Goal: Task Accomplishment & Management: Manage account settings

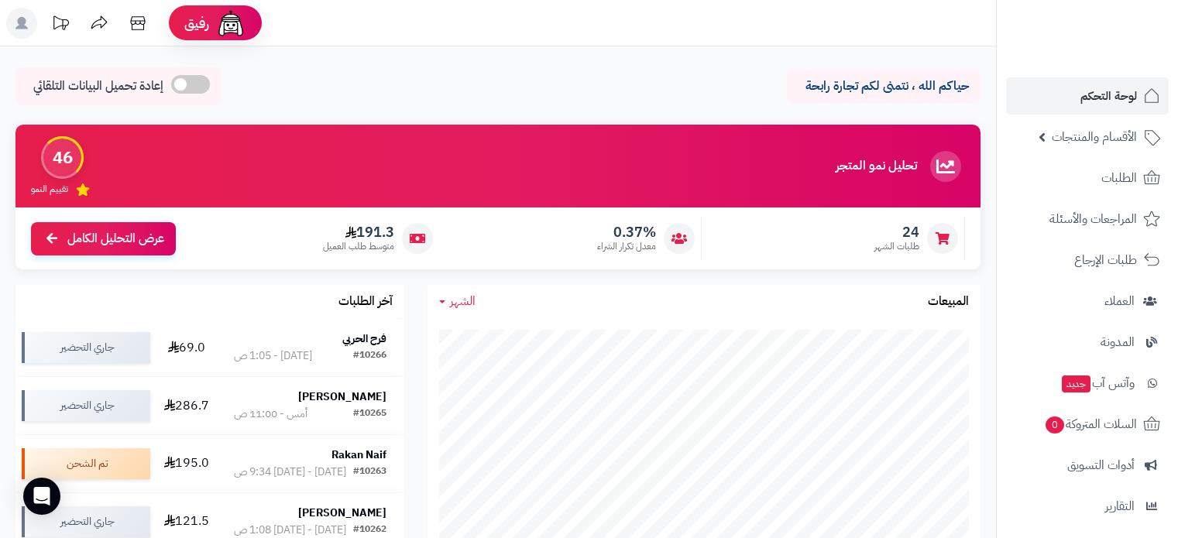
scroll to position [232, 0]
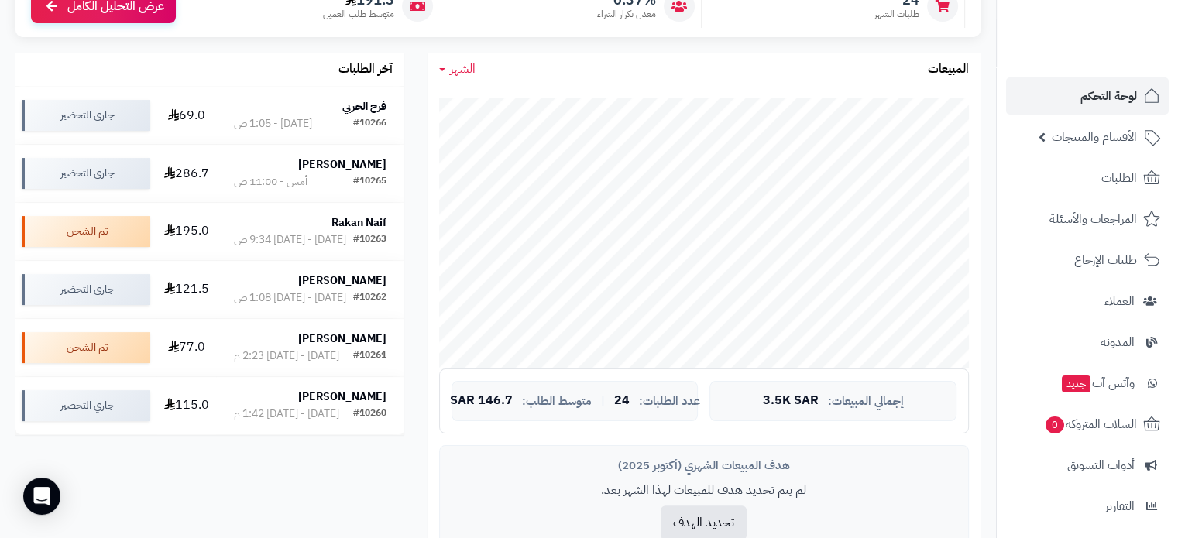
click at [1126, 104] on span "لوحة التحكم" at bounding box center [1108, 96] width 57 height 22
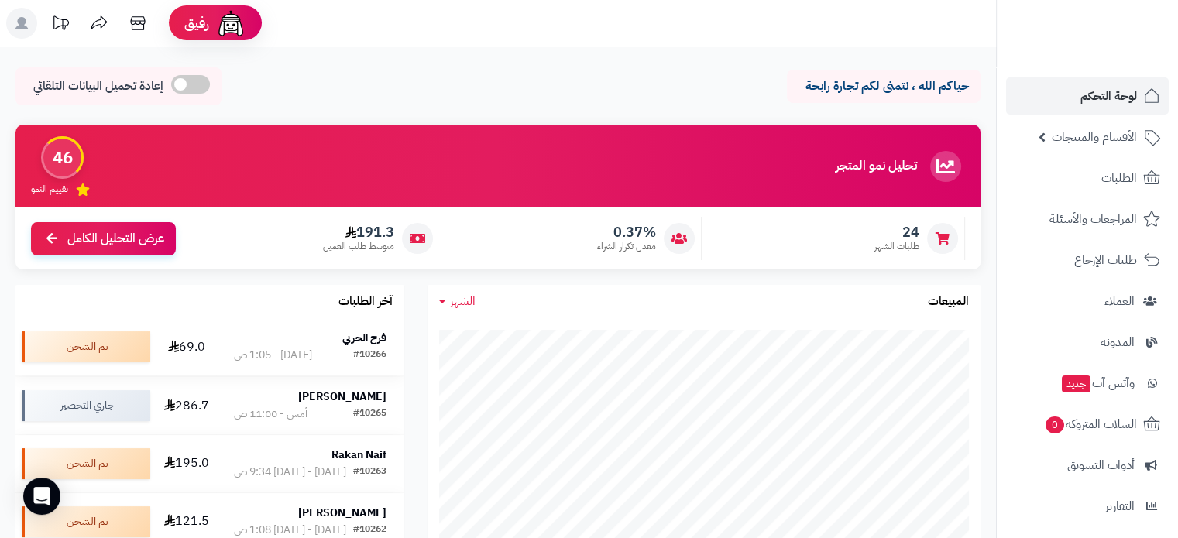
click at [359, 337] on strong "فرح الحربي" at bounding box center [364, 338] width 44 height 16
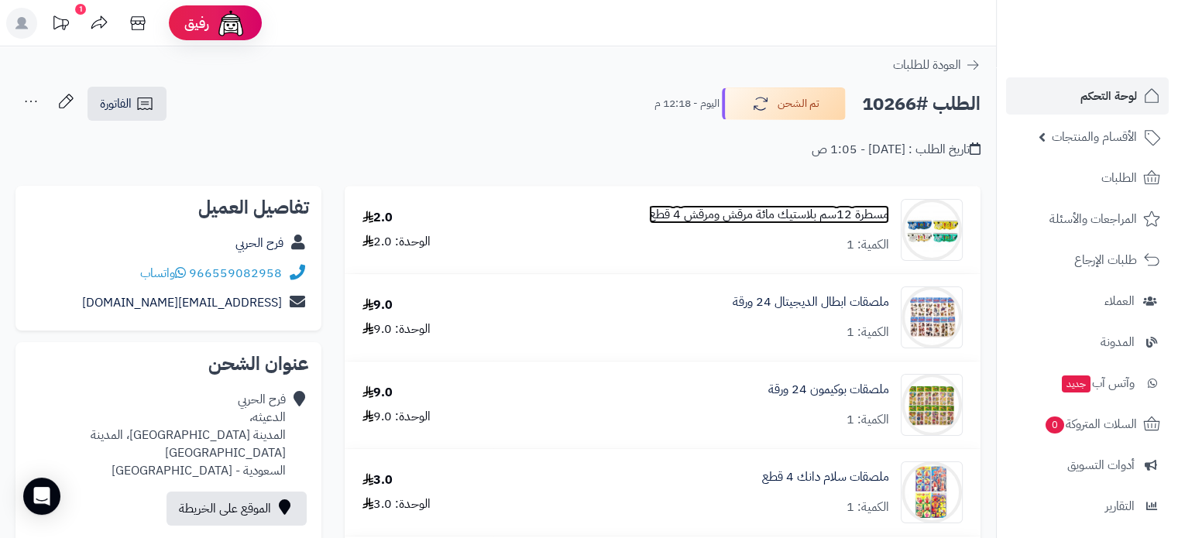
click at [681, 217] on link "مسطرة 12سم بلاستيك مائة مرقش ومرقش 4 قطع" at bounding box center [769, 215] width 240 height 18
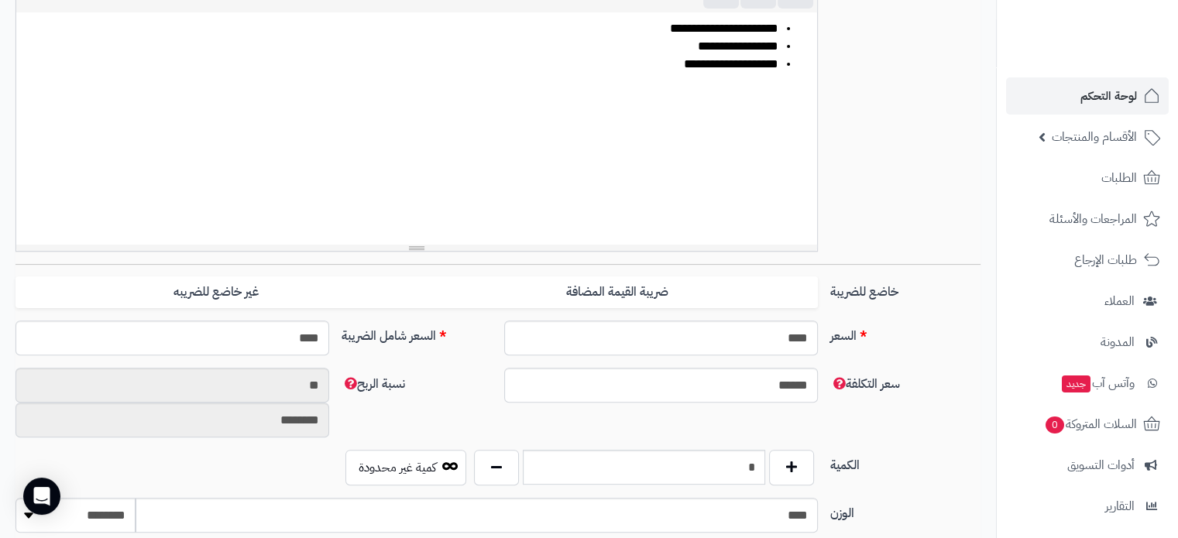
scroll to position [542, 0]
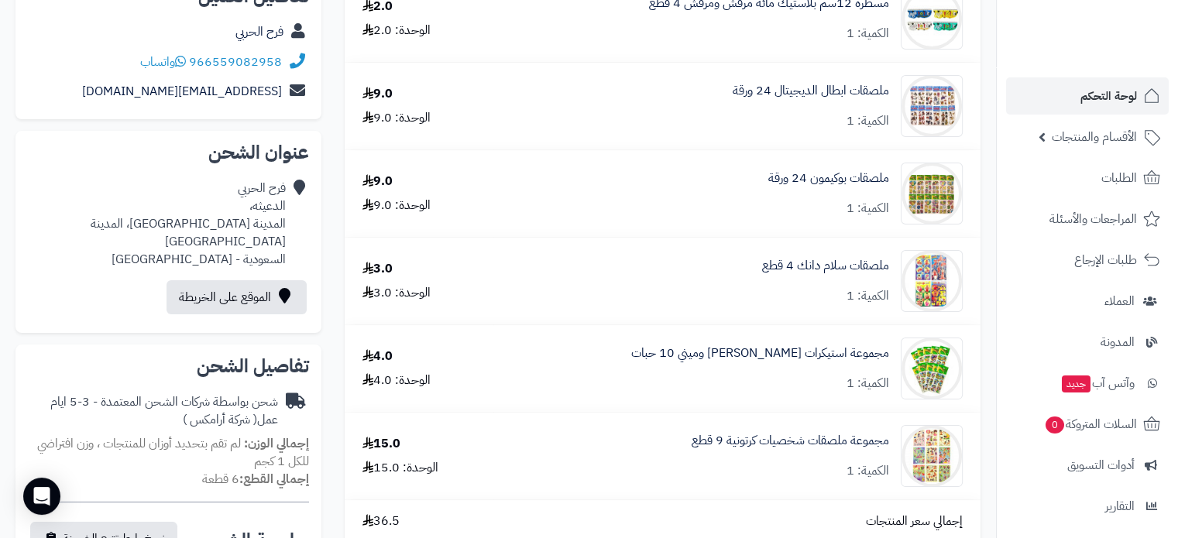
scroll to position [232, 0]
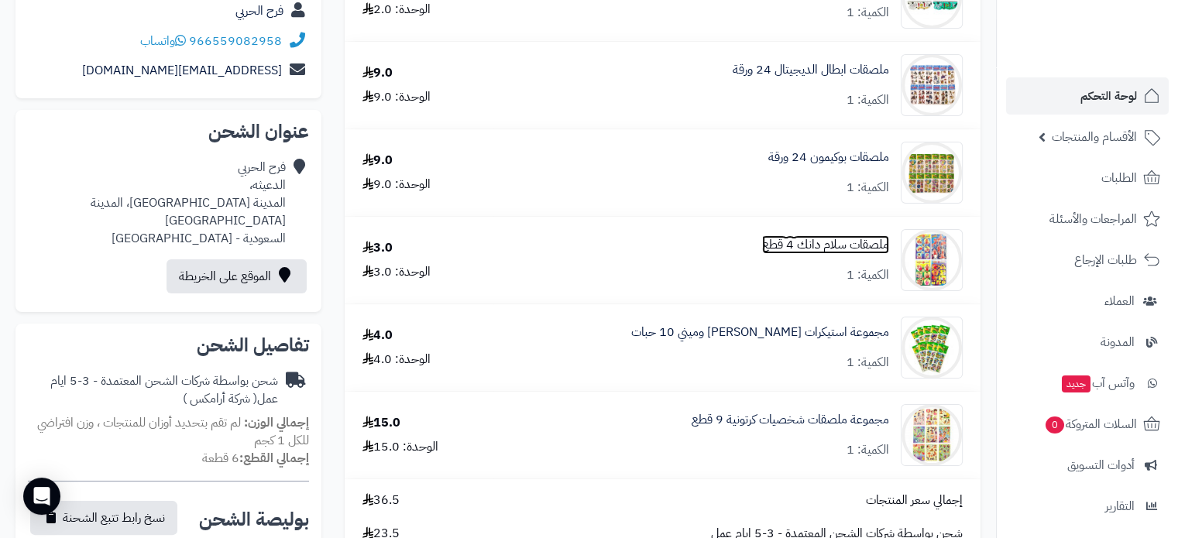
click at [787, 247] on link "ملصقات سلام دانك 4 قطع" at bounding box center [825, 245] width 127 height 18
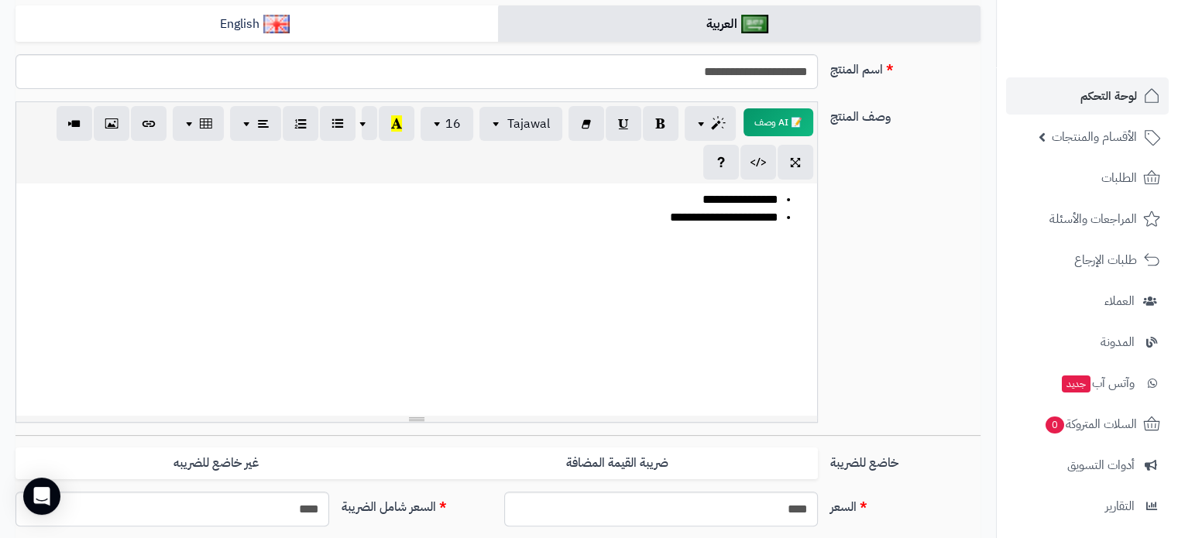
scroll to position [232, 0]
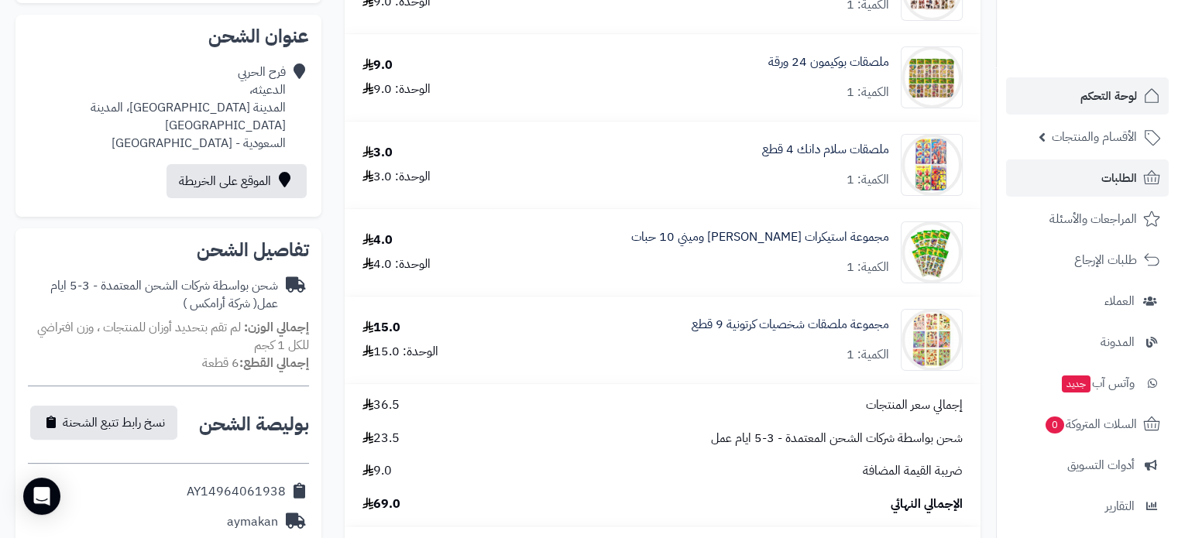
scroll to position [232, 0]
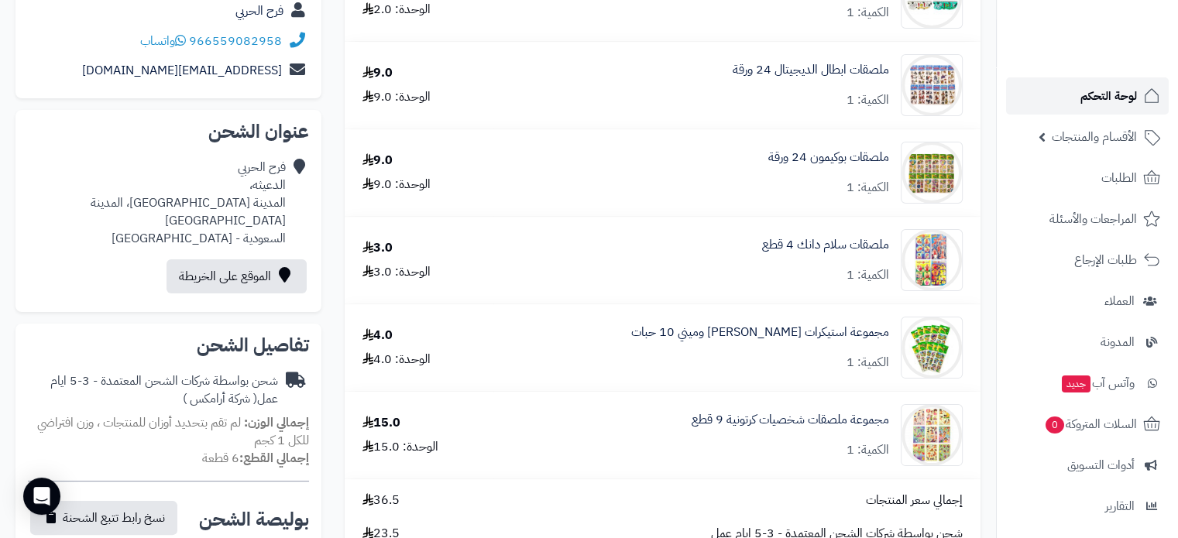
click at [1121, 105] on span "لوحة التحكم" at bounding box center [1108, 96] width 57 height 22
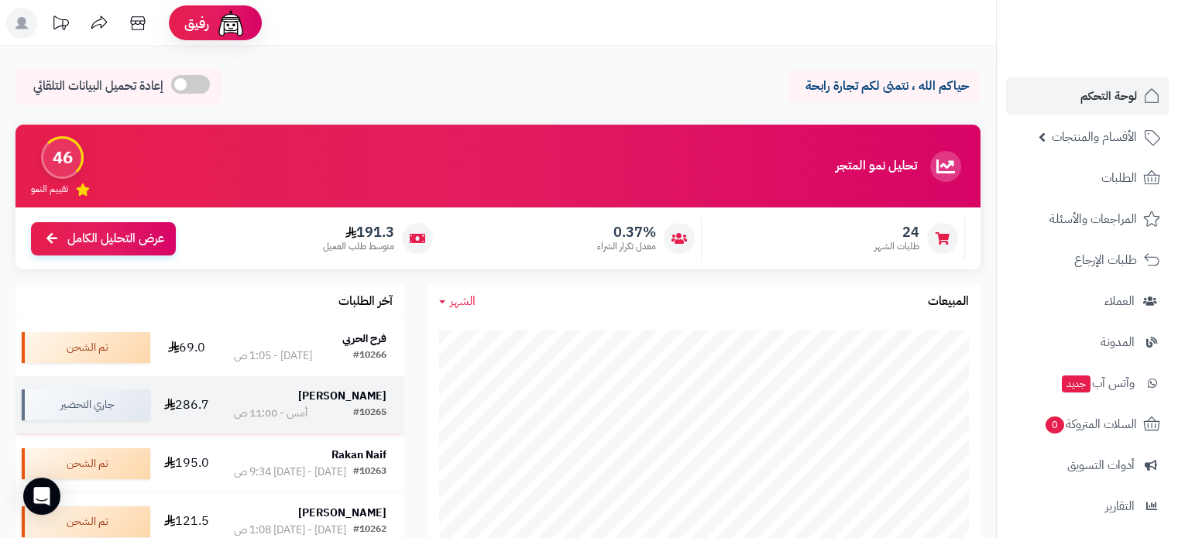
click at [344, 399] on strong "[PERSON_NAME]" at bounding box center [342, 396] width 88 height 16
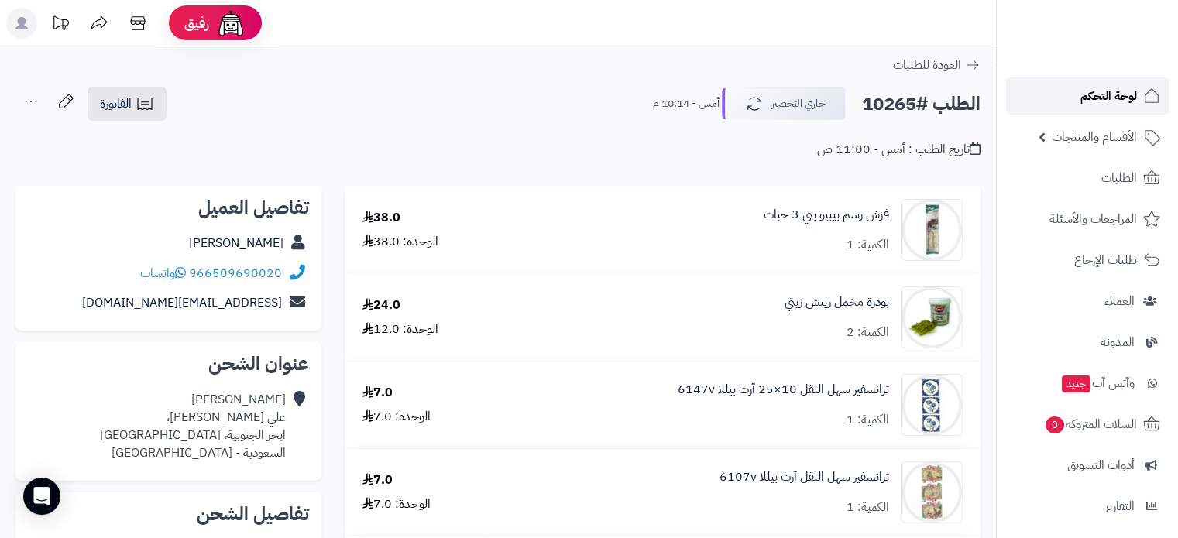
click at [1115, 93] on span "لوحة التحكم" at bounding box center [1108, 96] width 57 height 22
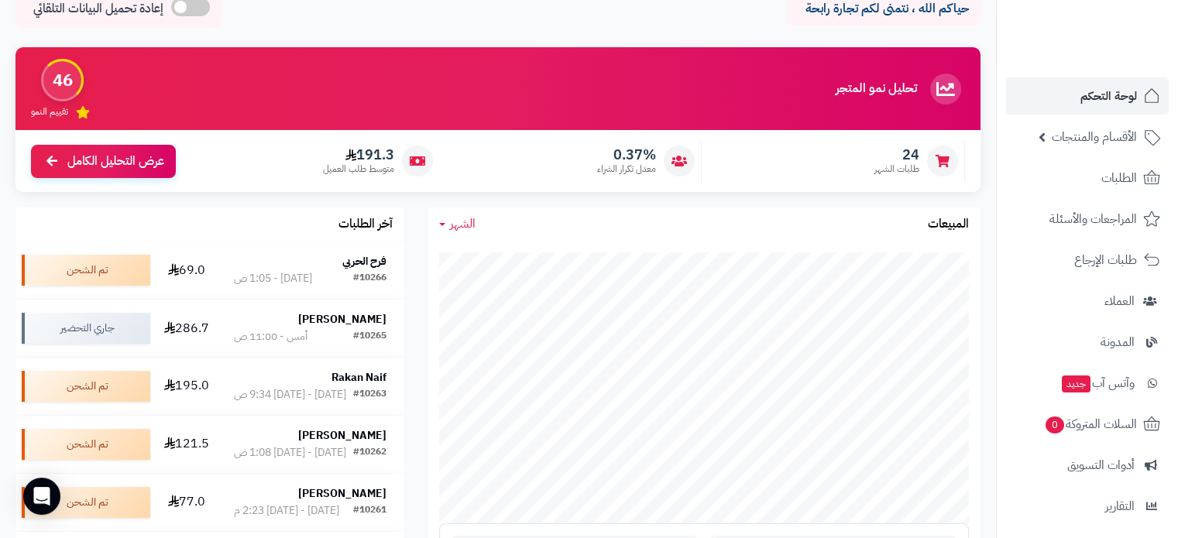
scroll to position [155, 0]
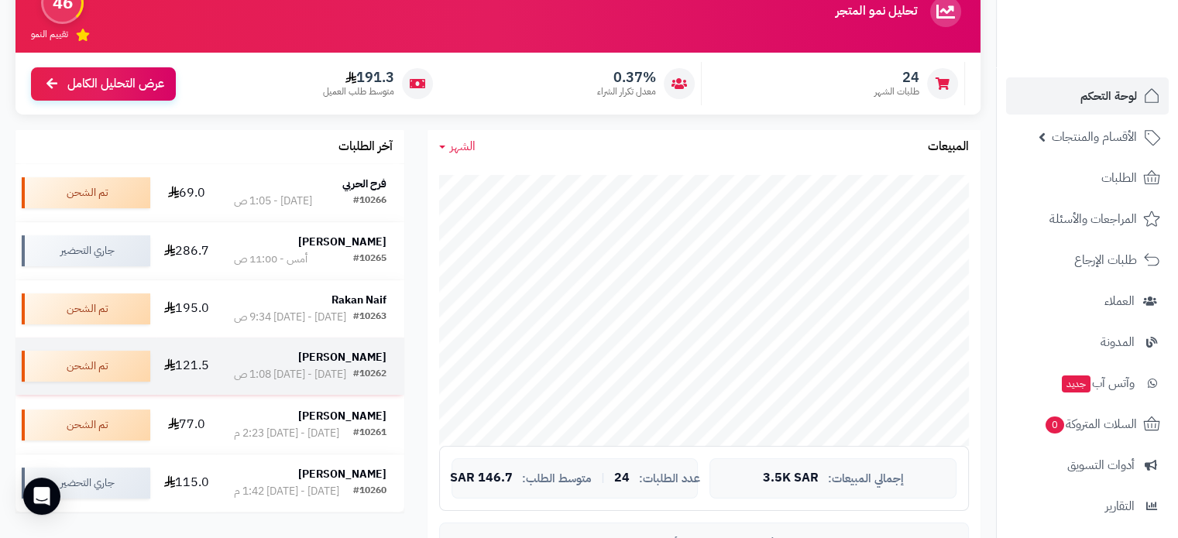
click at [347, 366] on strong "[PERSON_NAME]" at bounding box center [342, 357] width 88 height 16
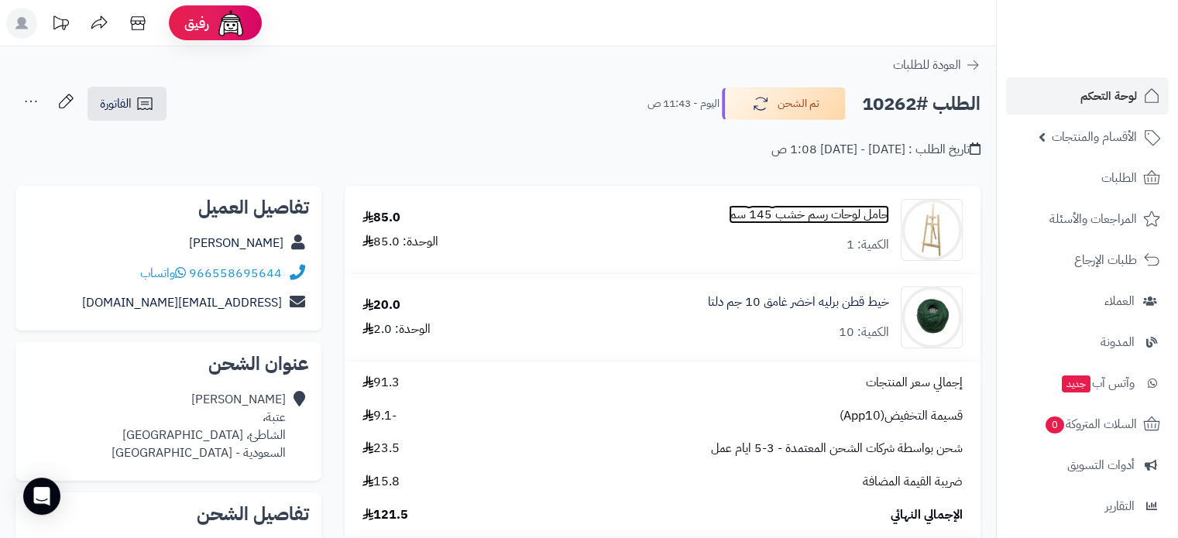
click at [774, 208] on link "حامل لوحات رسم خشب 145 سم" at bounding box center [809, 215] width 160 height 18
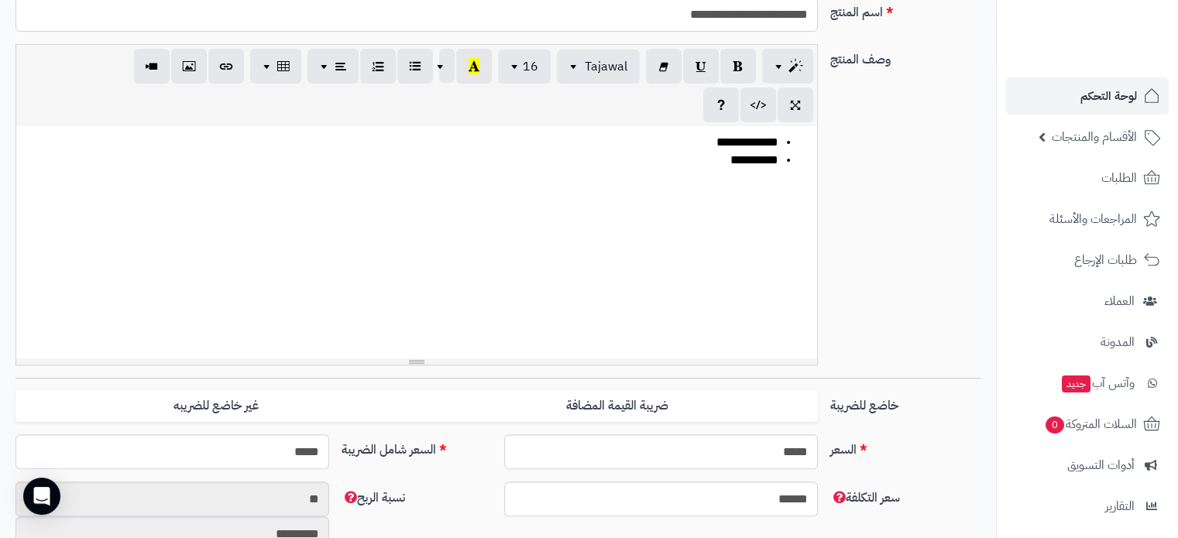
scroll to position [387, 0]
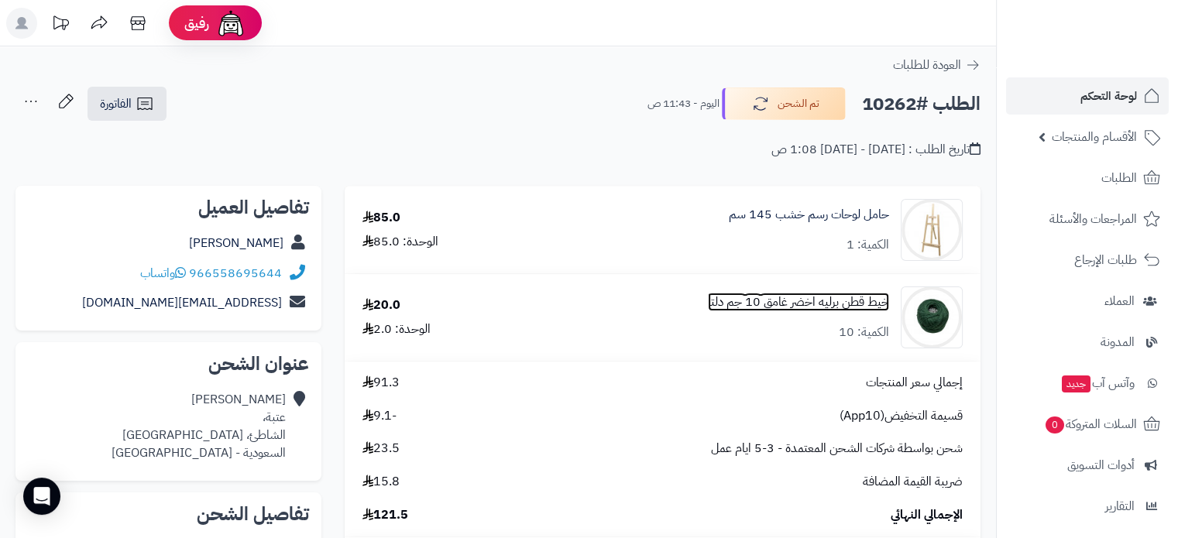
click at [762, 300] on link "خيط قطن برليه اخضر غامق 10 جم دلتا" at bounding box center [798, 303] width 181 height 18
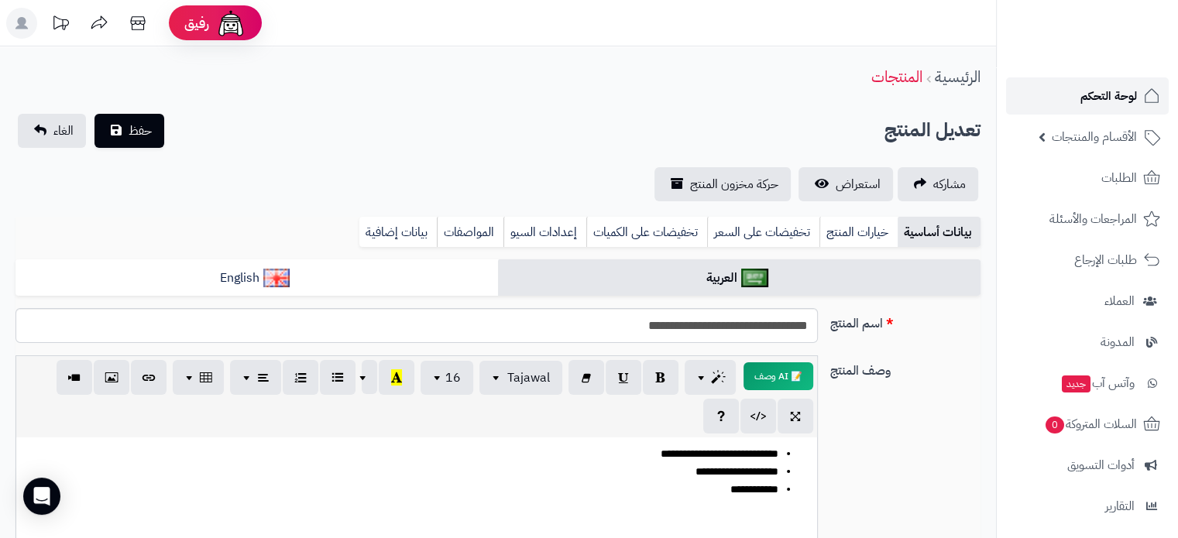
click at [1119, 98] on span "لوحة التحكم" at bounding box center [1108, 96] width 57 height 22
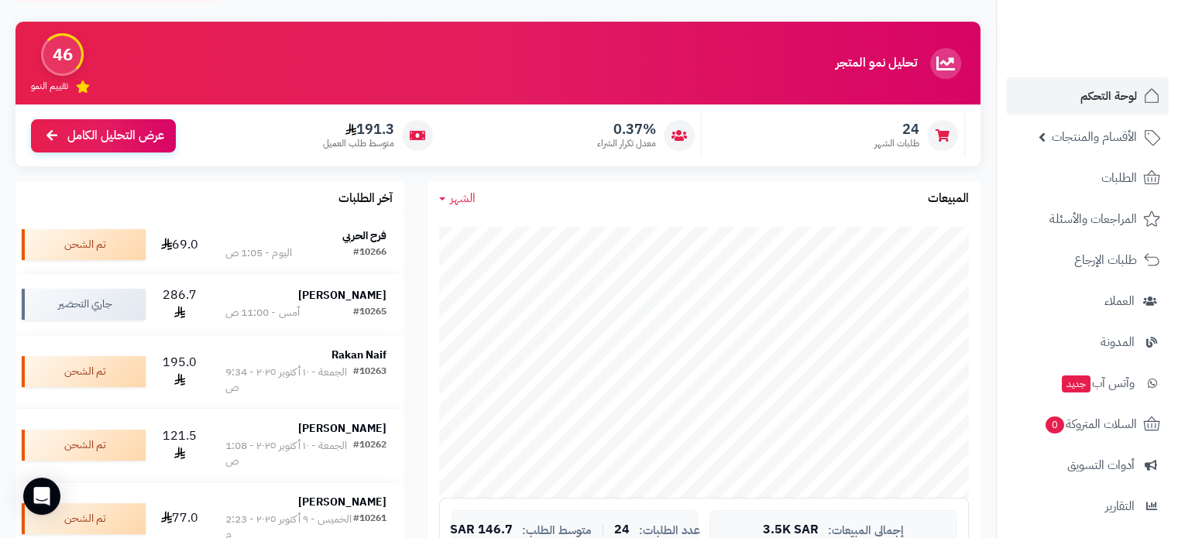
scroll to position [232, 0]
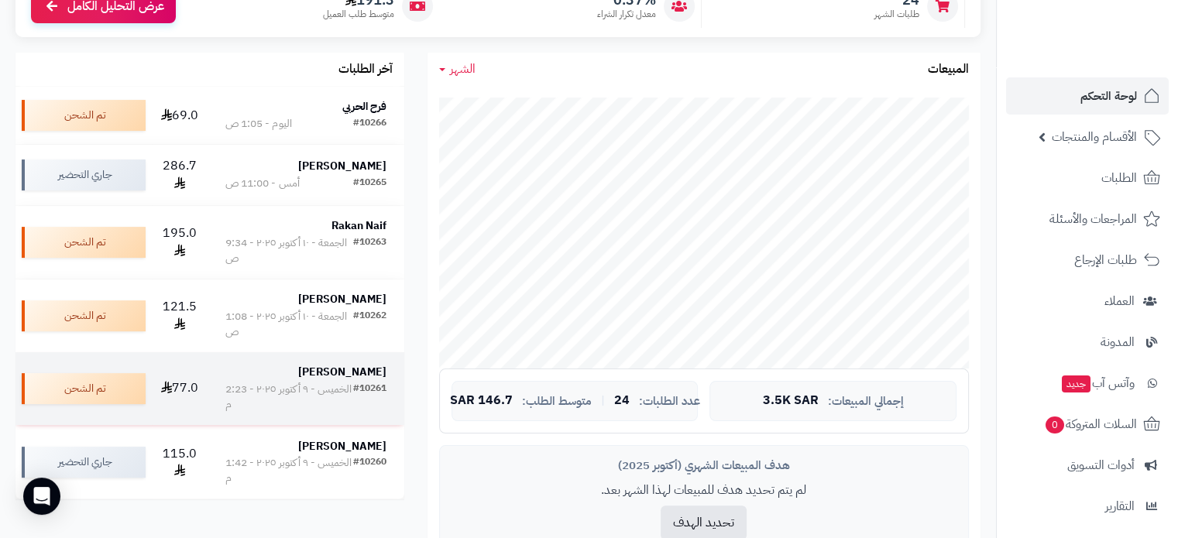
click at [345, 375] on strong "[PERSON_NAME]" at bounding box center [342, 372] width 88 height 16
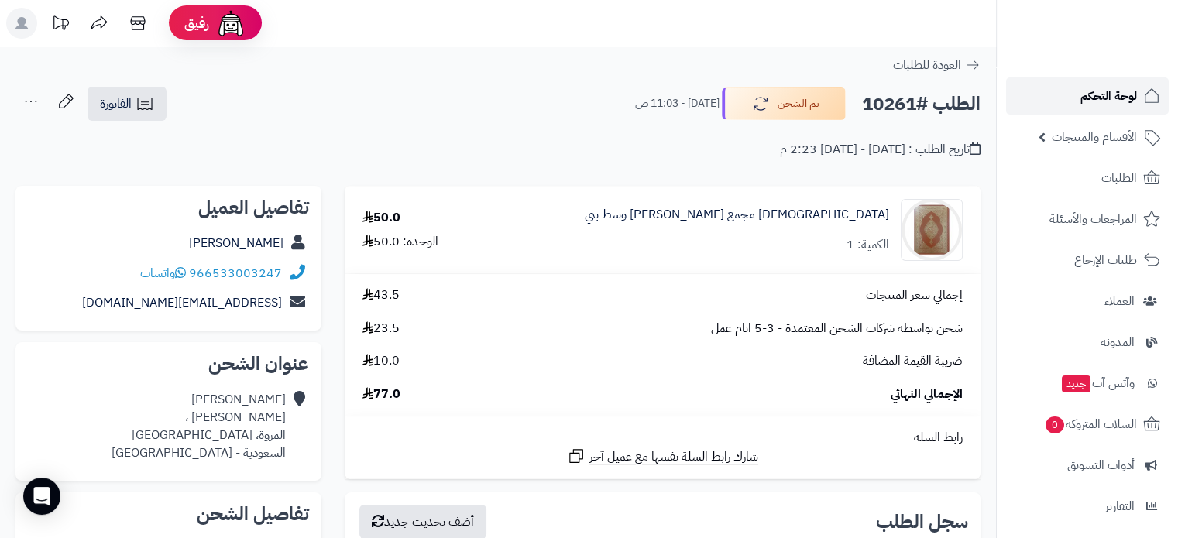
click at [1114, 89] on span "لوحة التحكم" at bounding box center [1108, 96] width 57 height 22
